Goal: Task Accomplishment & Management: Manage account settings

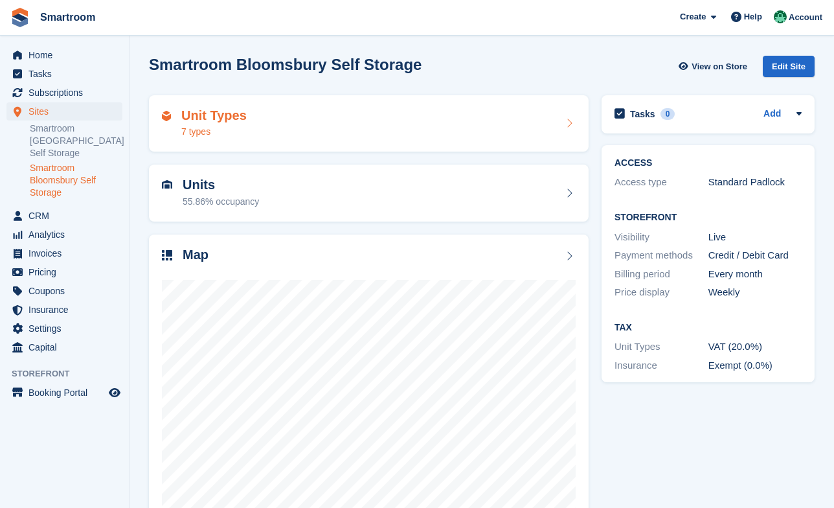
scroll to position [45, 0]
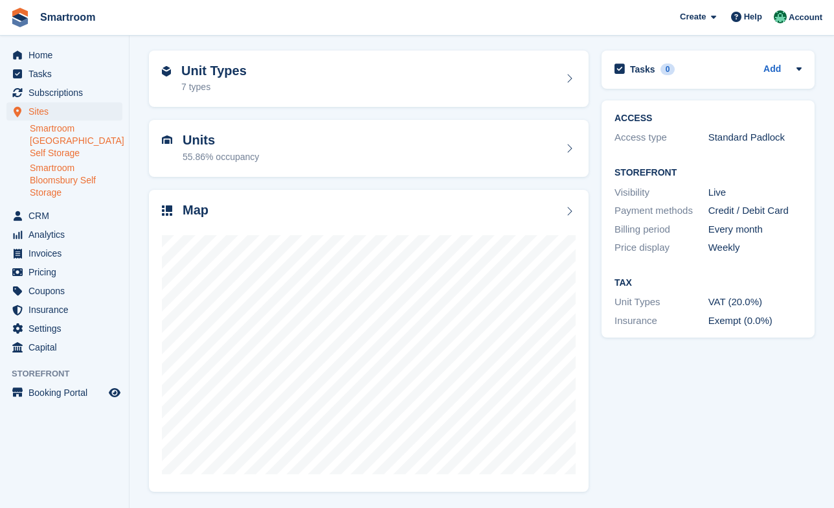
click at [38, 146] on link "Smartroom [GEOGRAPHIC_DATA] Self Storage" at bounding box center [76, 140] width 93 height 37
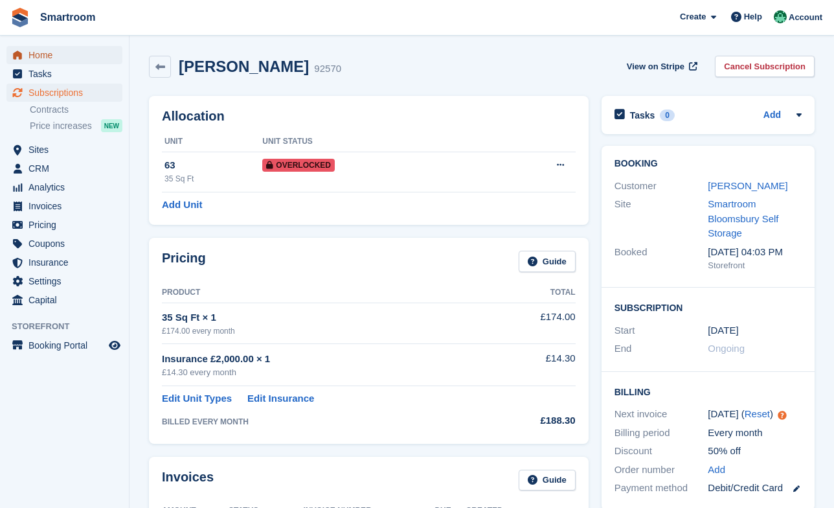
click at [58, 50] on span "Home" at bounding box center [67, 55] width 78 height 18
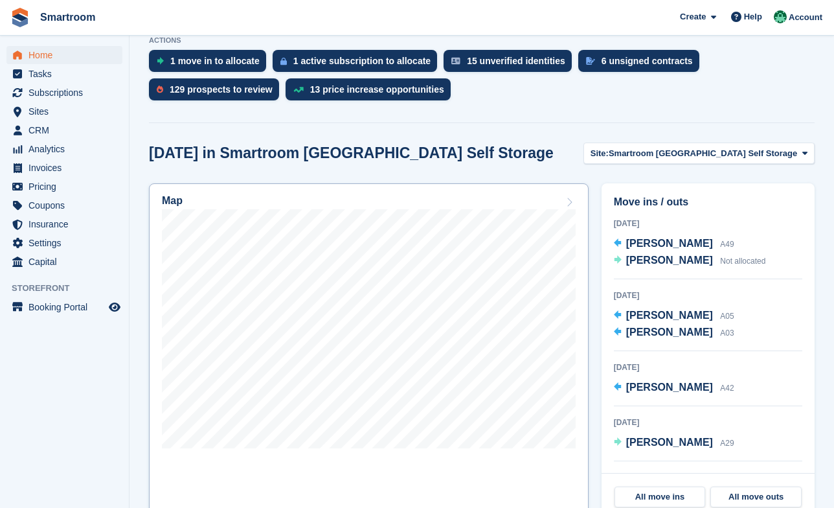
scroll to position [272, 0]
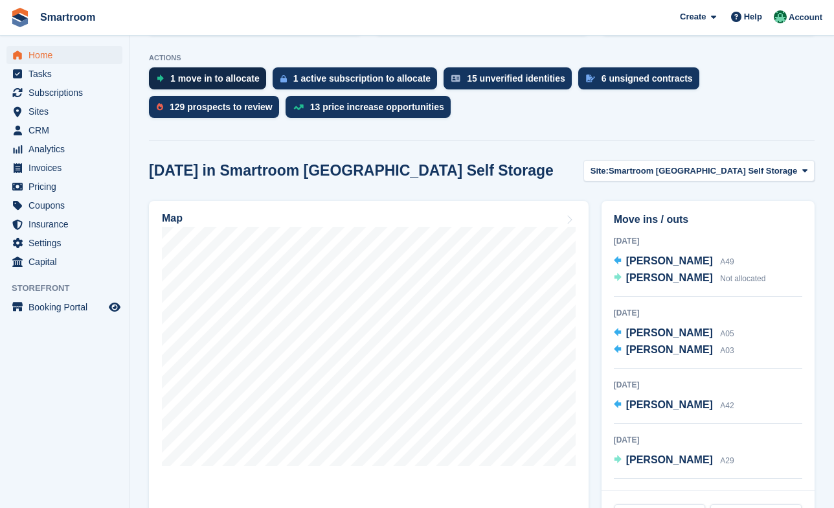
click at [199, 73] on div "1 move in to allocate" at bounding box center [214, 78] width 89 height 10
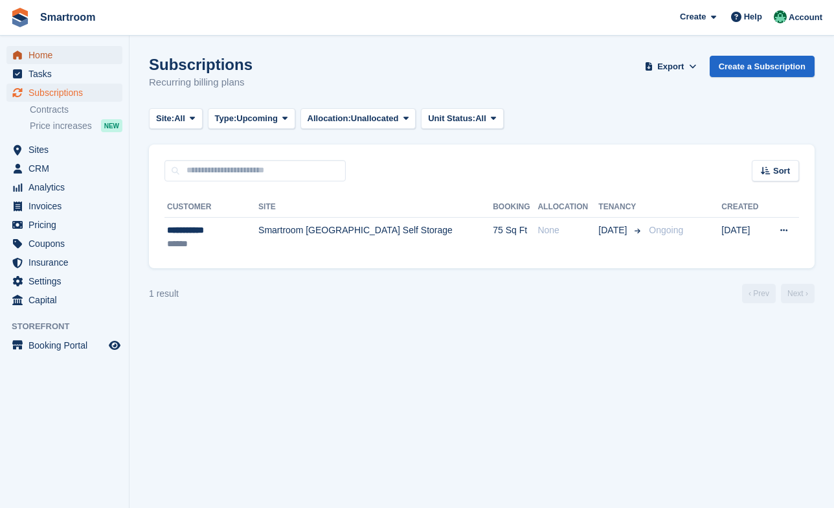
click at [49, 58] on span "Home" at bounding box center [67, 55] width 78 height 18
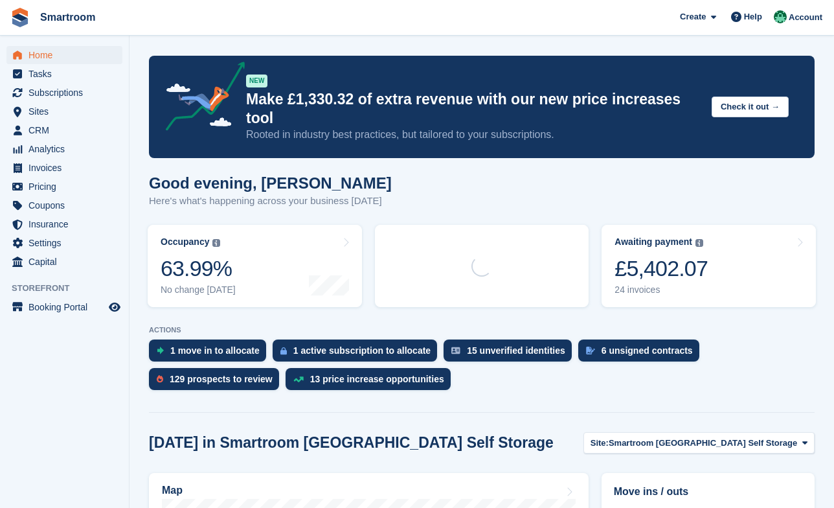
scroll to position [192, 0]
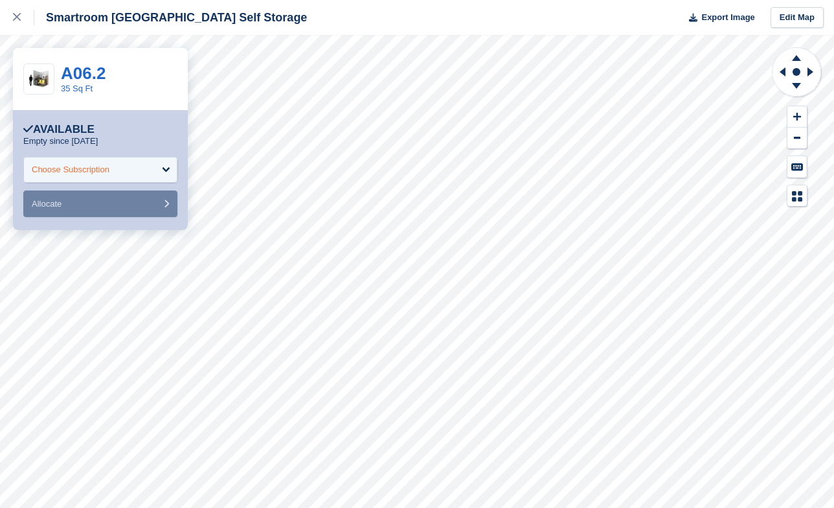
click at [96, 164] on div "Choose Subscription" at bounding box center [71, 169] width 78 height 13
click at [112, 160] on div "Choose Subscription" at bounding box center [100, 170] width 154 height 26
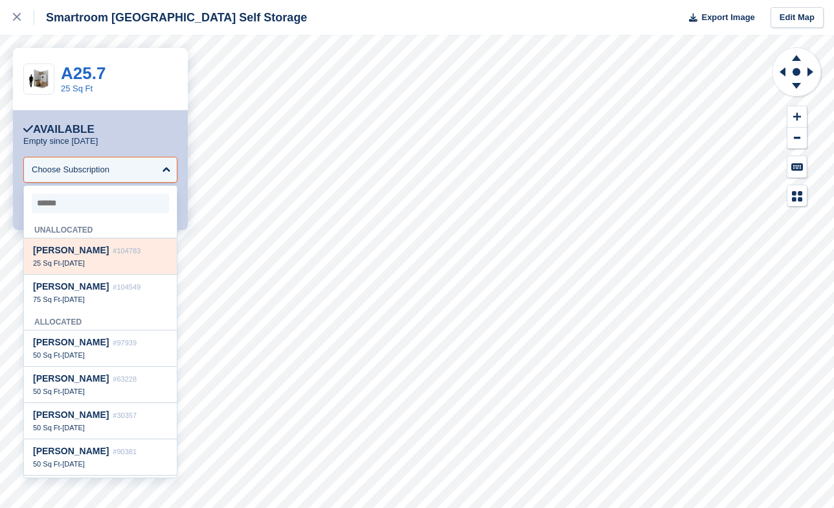
click at [78, 254] on span "[PERSON_NAME]" at bounding box center [71, 250] width 76 height 10
select select "******"
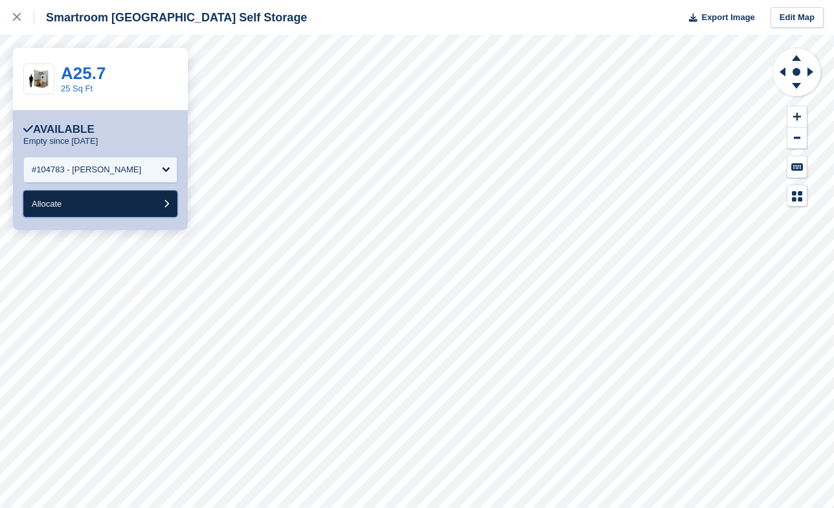
click at [122, 203] on button "Allocate" at bounding box center [100, 203] width 154 height 27
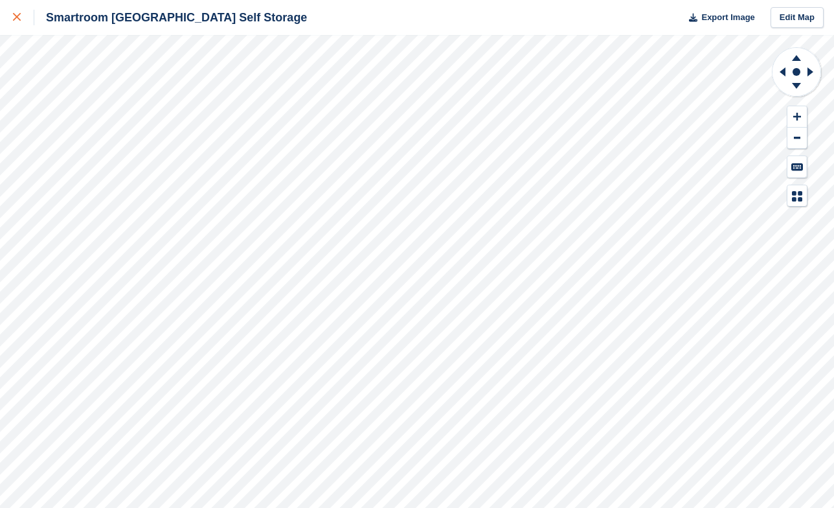
click at [23, 26] on link at bounding box center [17, 17] width 34 height 35
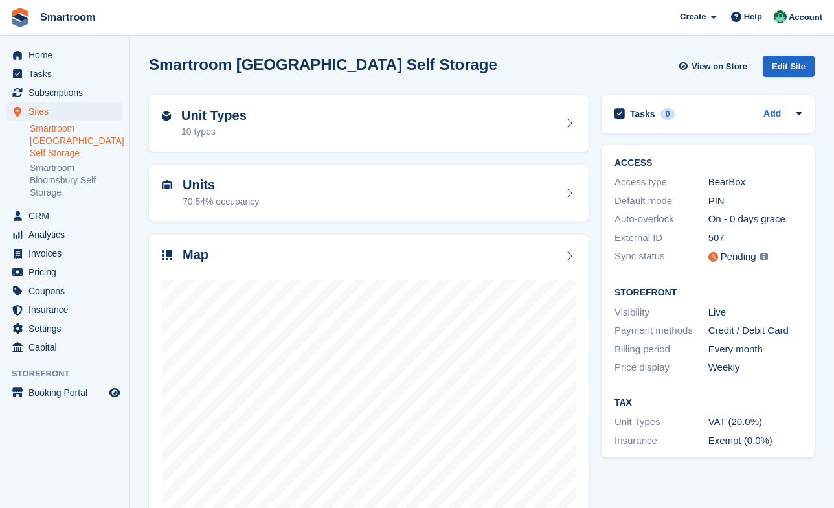
click at [53, 130] on link "Smartroom [GEOGRAPHIC_DATA] Self Storage" at bounding box center [76, 140] width 93 height 37
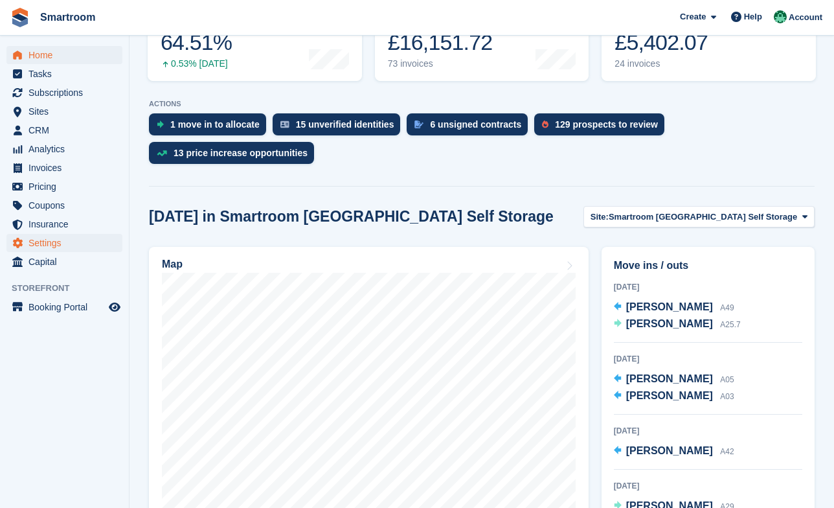
scroll to position [226, 0]
click at [681, 318] on span "[PERSON_NAME]" at bounding box center [669, 323] width 87 height 11
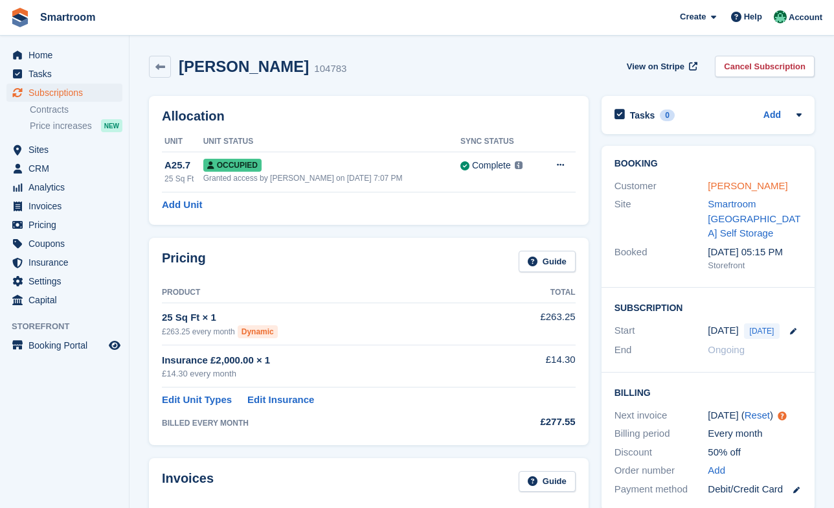
click at [738, 180] on div "[PERSON_NAME]" at bounding box center [755, 186] width 94 height 15
click at [741, 189] on link "Angus Watson" at bounding box center [748, 185] width 80 height 11
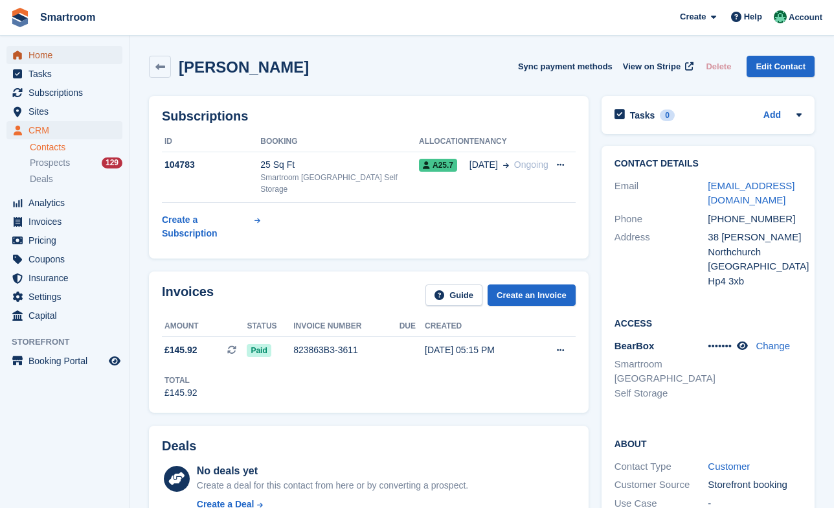
click at [50, 58] on span "Home" at bounding box center [67, 55] width 78 height 18
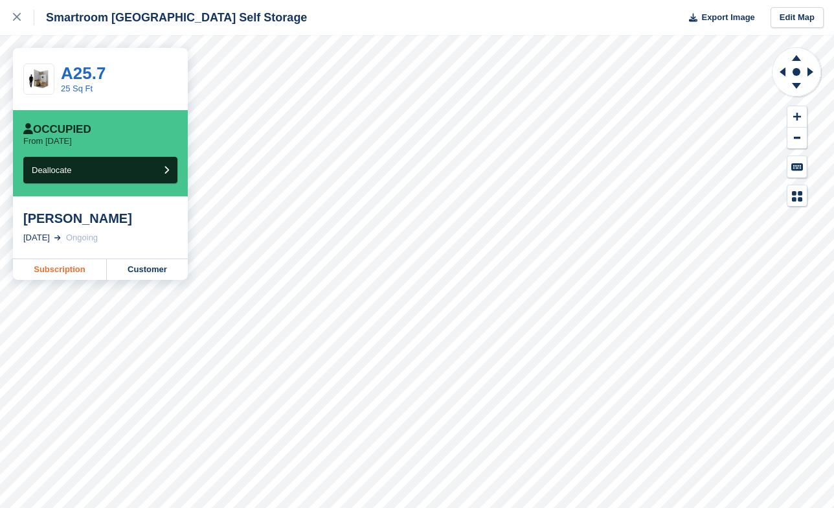
click at [63, 275] on link "Subscription" at bounding box center [60, 269] width 94 height 21
click at [5, 10] on link at bounding box center [17, 17] width 34 height 35
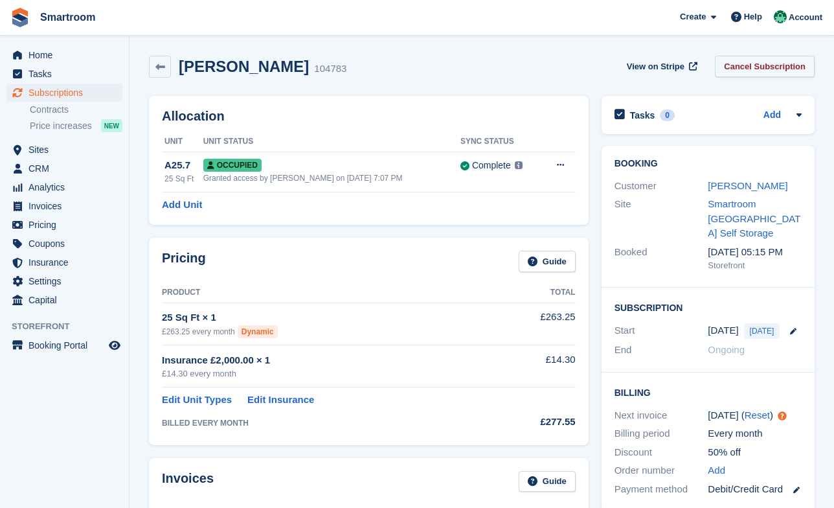
click at [765, 71] on link "Cancel Subscription" at bounding box center [765, 66] width 100 height 21
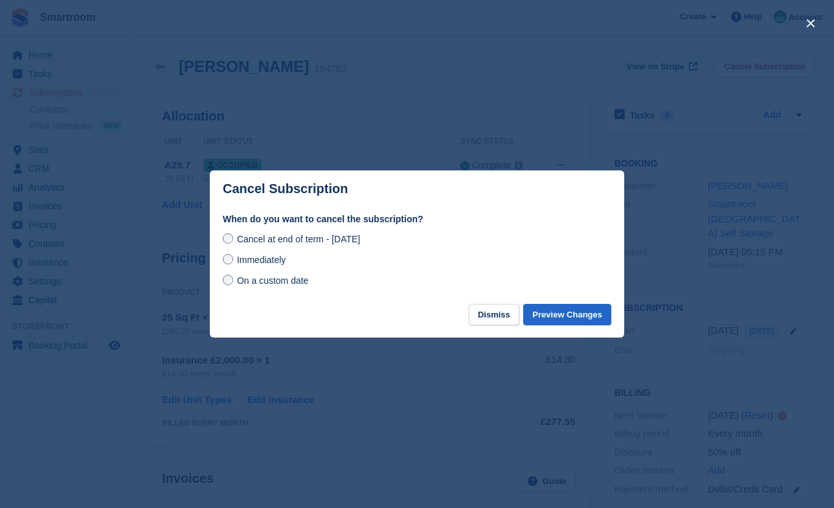
click at [277, 262] on span "Immediately" at bounding box center [261, 259] width 49 height 10
click at [567, 309] on button "Preview Changes" at bounding box center [567, 314] width 88 height 21
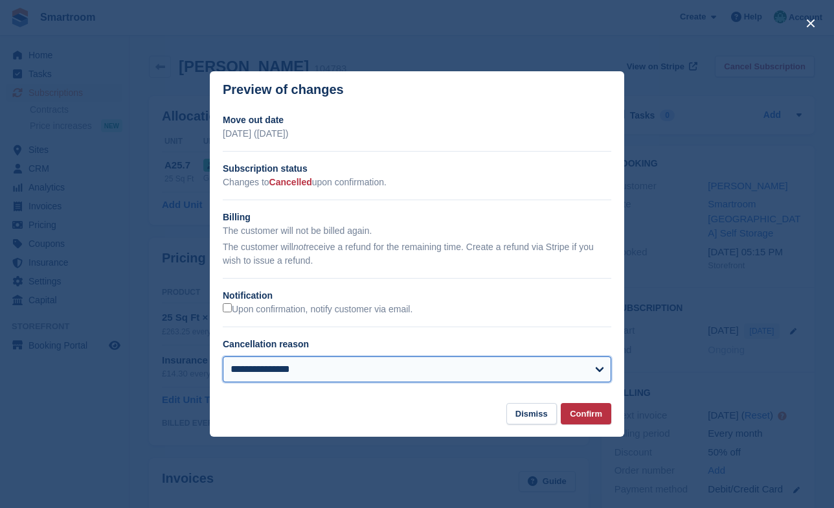
click at [223, 356] on select "**********" at bounding box center [417, 369] width 388 height 26
select select "**********"
click option "**********" at bounding box center [0, 0] width 0 height 0
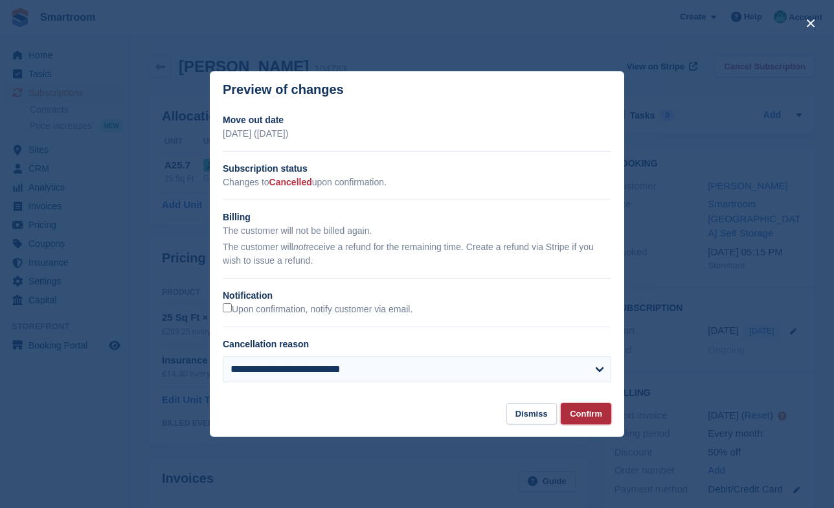
click at [607, 414] on button "Confirm" at bounding box center [586, 413] width 50 height 21
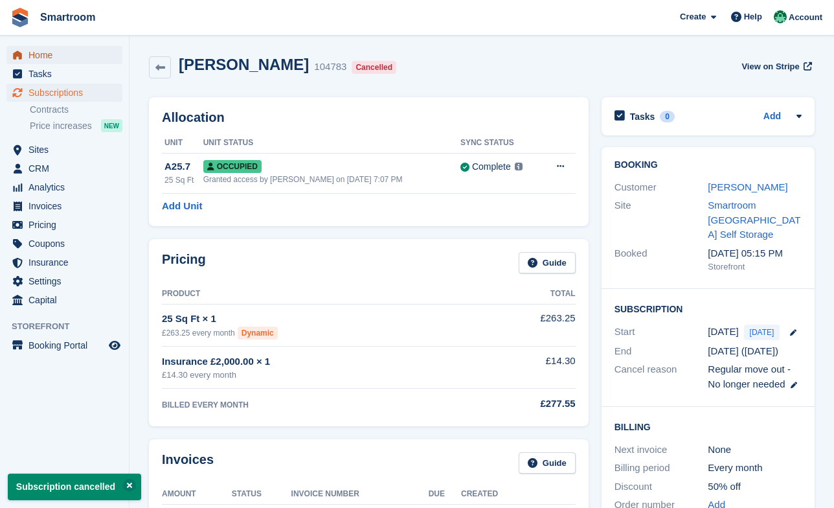
click at [50, 54] on span "Home" at bounding box center [67, 55] width 78 height 18
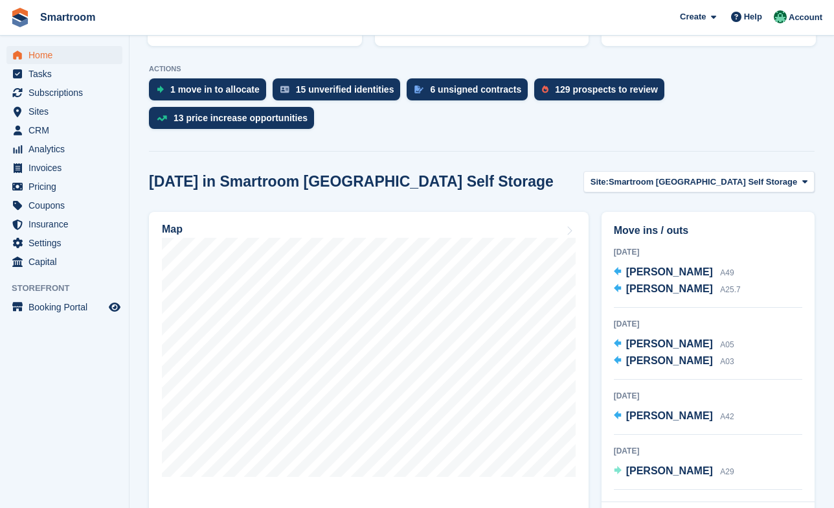
scroll to position [283, 0]
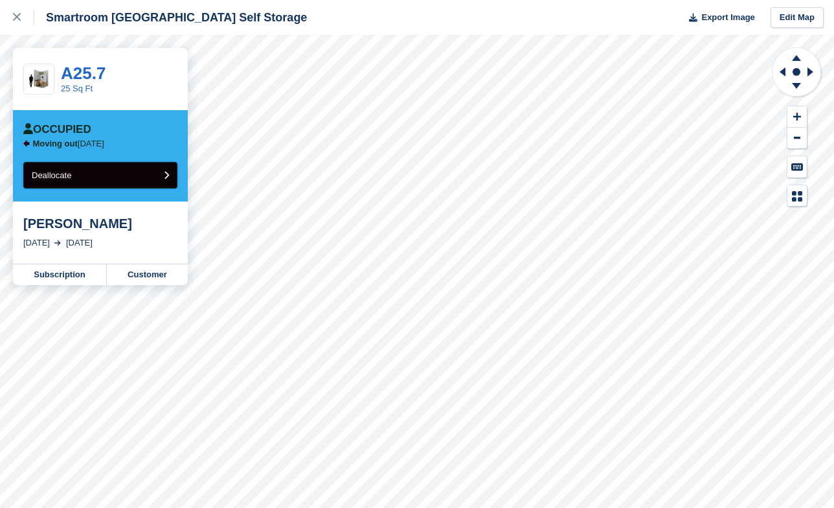
click at [76, 185] on button "Deallocate" at bounding box center [100, 175] width 154 height 27
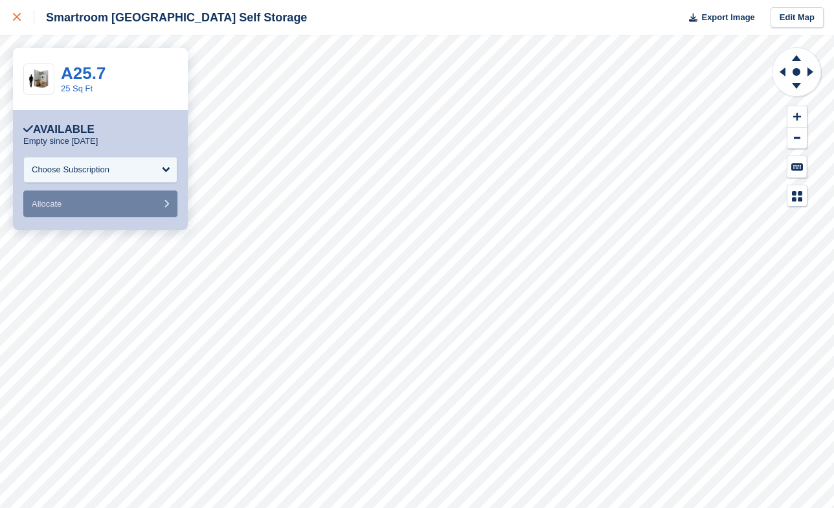
click at [21, 19] on div at bounding box center [23, 18] width 21 height 16
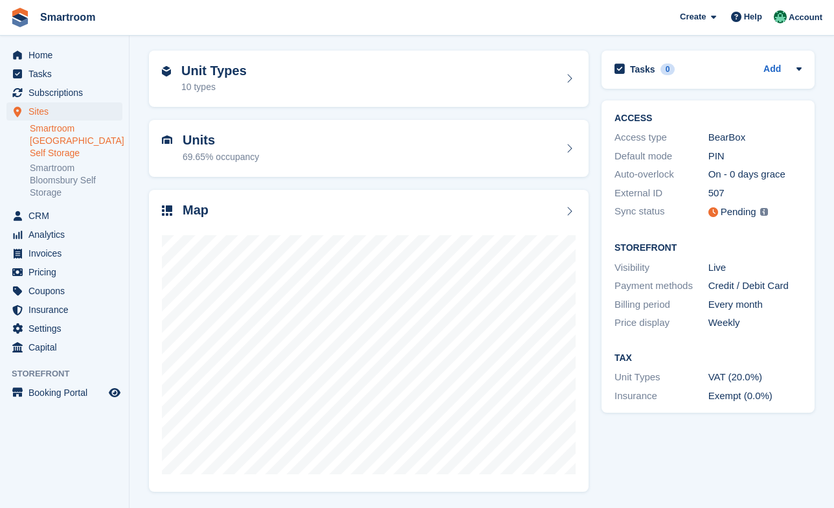
scroll to position [20, 0]
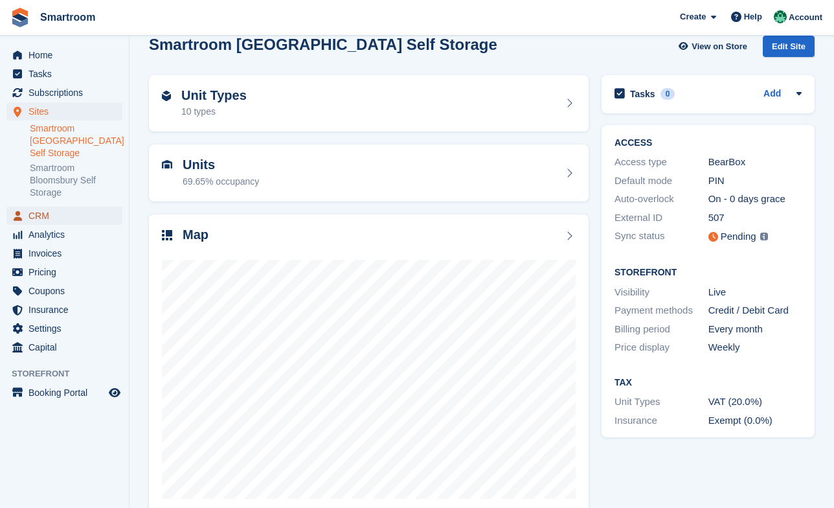
click at [47, 216] on span "CRM" at bounding box center [67, 216] width 78 height 18
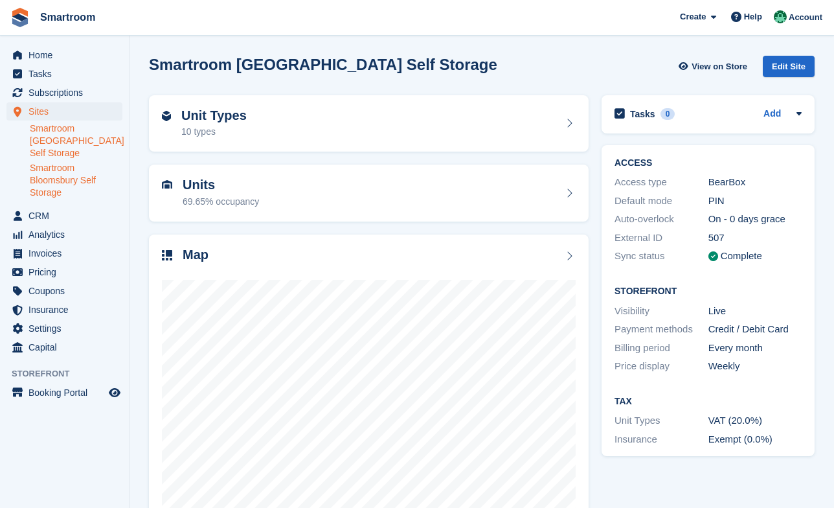
click at [71, 177] on link "Smartroom Bloomsbury Self Storage" at bounding box center [76, 180] width 93 height 37
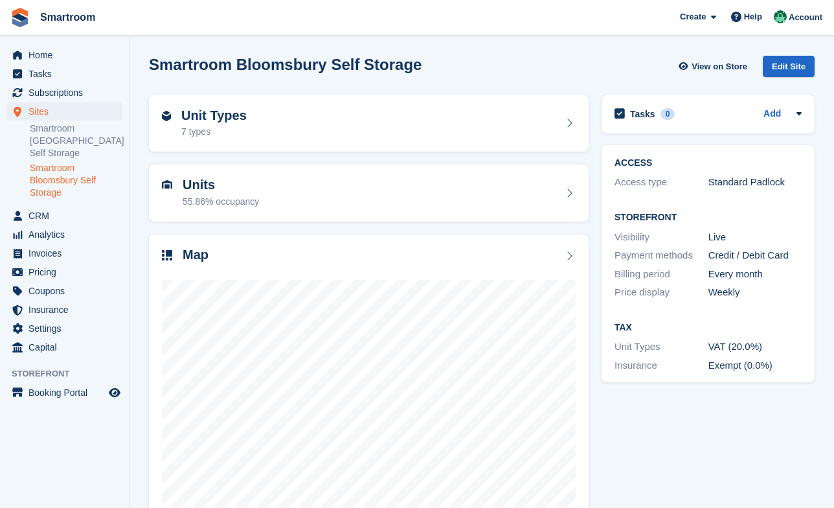
scroll to position [45, 0]
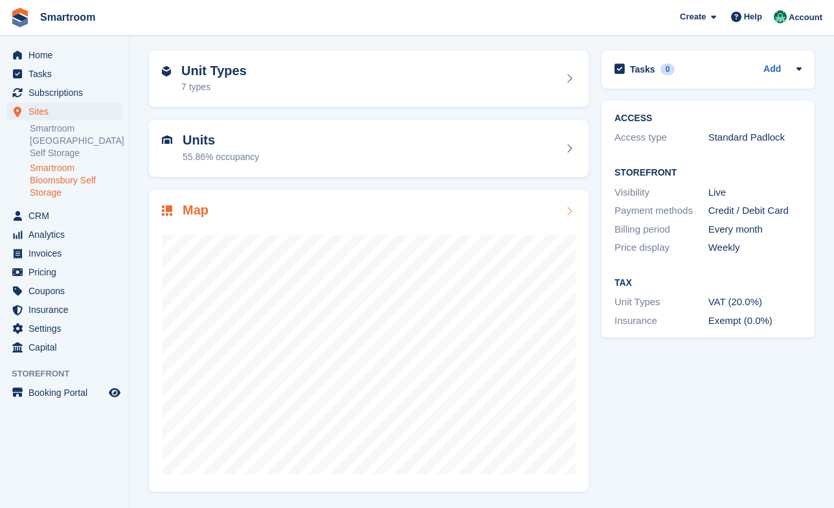
click at [467, 232] on div at bounding box center [369, 348] width 414 height 259
